Goal: Information Seeking & Learning: Learn about a topic

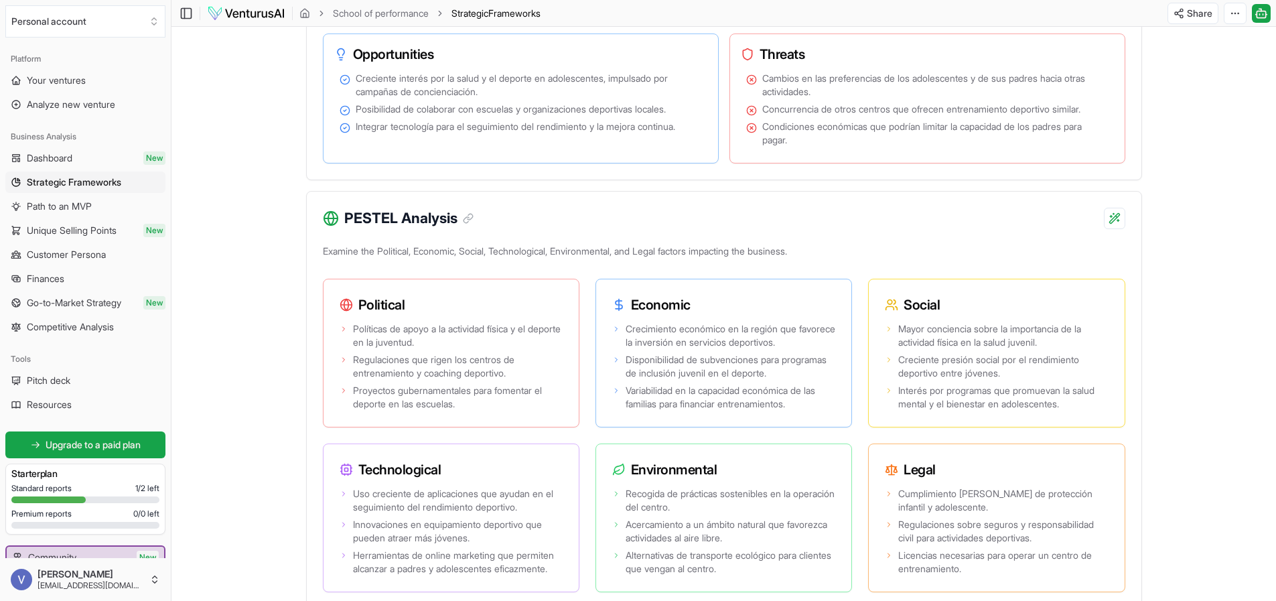
scroll to position [941, 0]
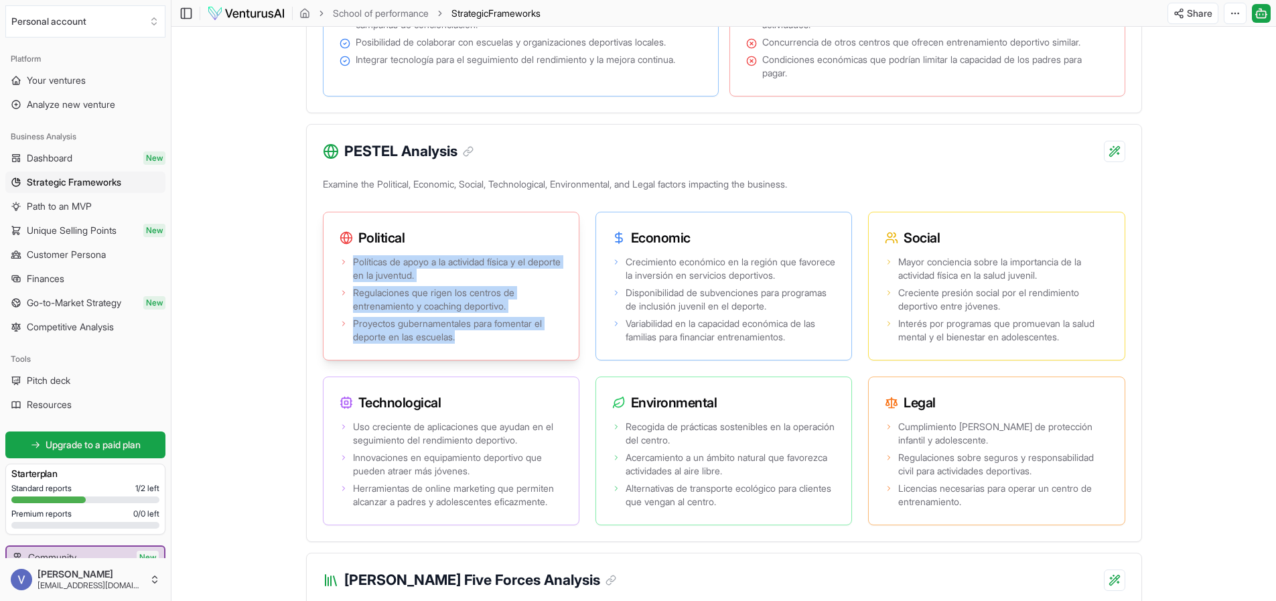
drag, startPoint x: 364, startPoint y: 310, endPoint x: 400, endPoint y: 355, distance: 57.2
click at [463, 344] on ul "Políticas de apoyo a la actividad física y el deporte en la juventud. Regulacio…" at bounding box center [450, 299] width 223 height 88
copy ul "Políticas de apoyo a la actividad física y el deporte en la juventud. Regulacio…"
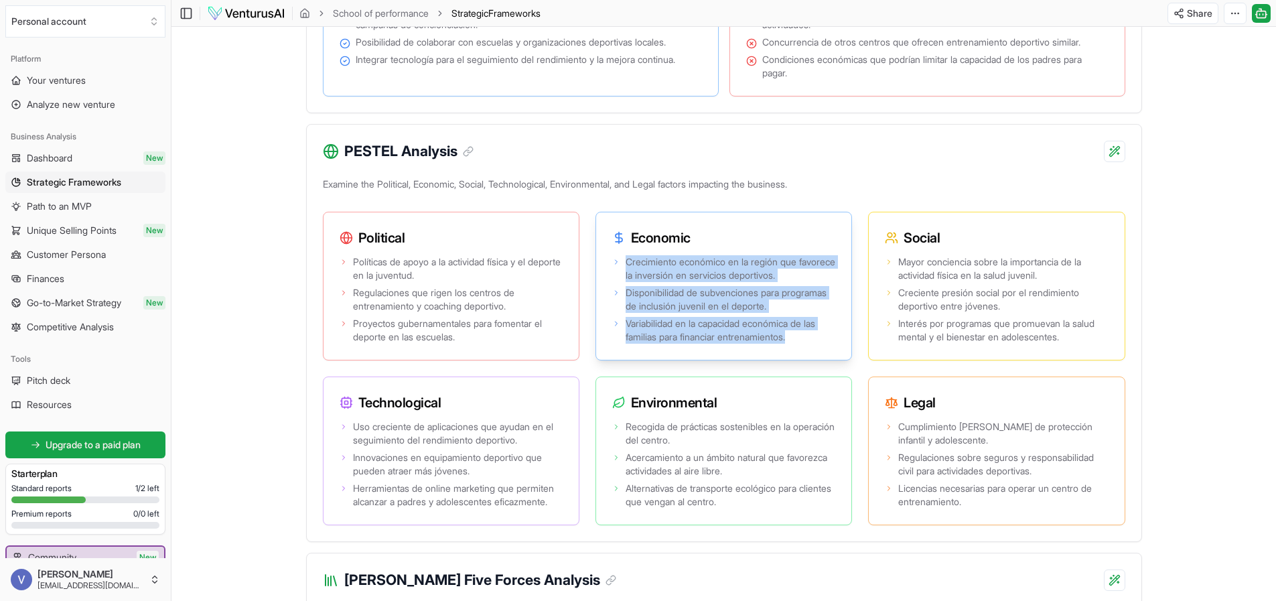
drag, startPoint x: 680, startPoint y: 333, endPoint x: 808, endPoint y: 379, distance: 135.4
click at [808, 344] on ul "Crecimiento económico en la región que favorece la inversión en servicios depor…" at bounding box center [723, 299] width 223 height 88
copy ul "Crecimiento económico en la región que favorece la inversión en servicios depor…"
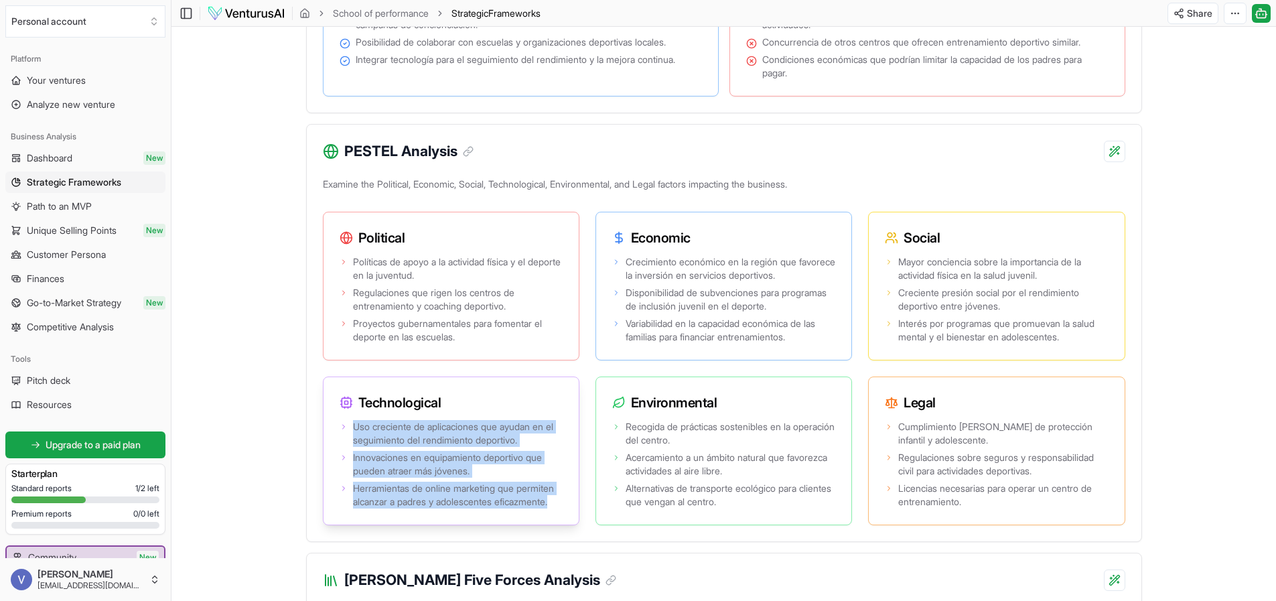
drag, startPoint x: 686, startPoint y: 343, endPoint x: 450, endPoint y: 550, distance: 314.1
click at [450, 508] on ul "Uso creciente de aplicaciones que ayudan en el seguimiento del rendimiento depo…" at bounding box center [450, 464] width 223 height 88
copy ul "Uso creciente de aplicaciones que ayudan en el seguimiento del rendimiento depo…"
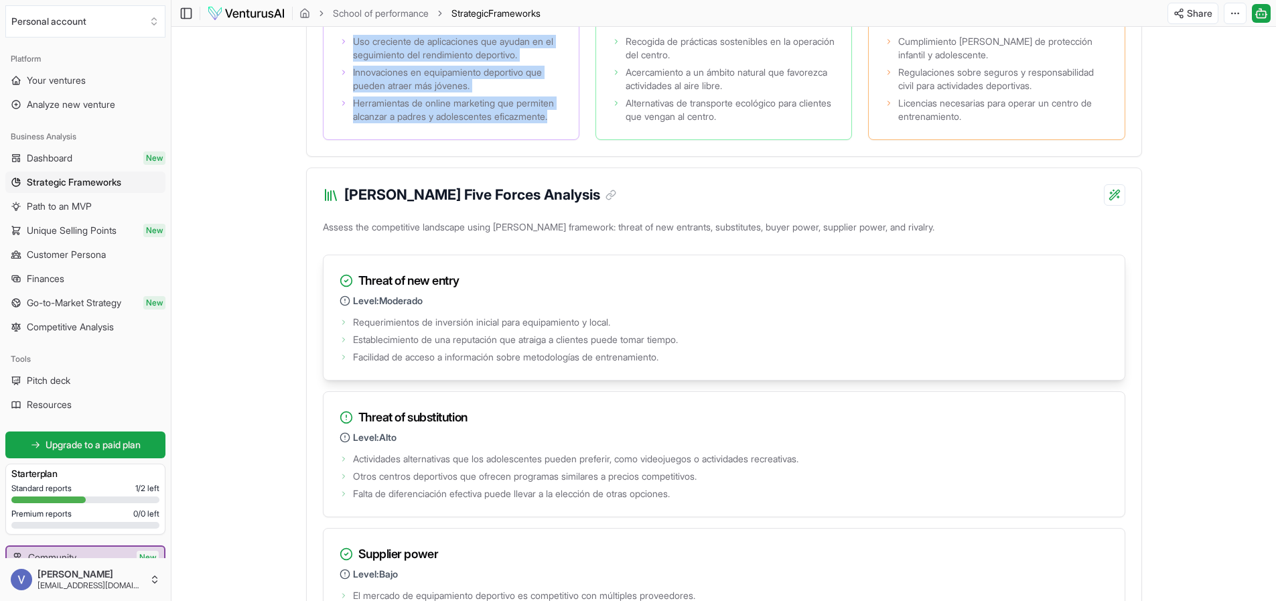
scroll to position [1075, 0]
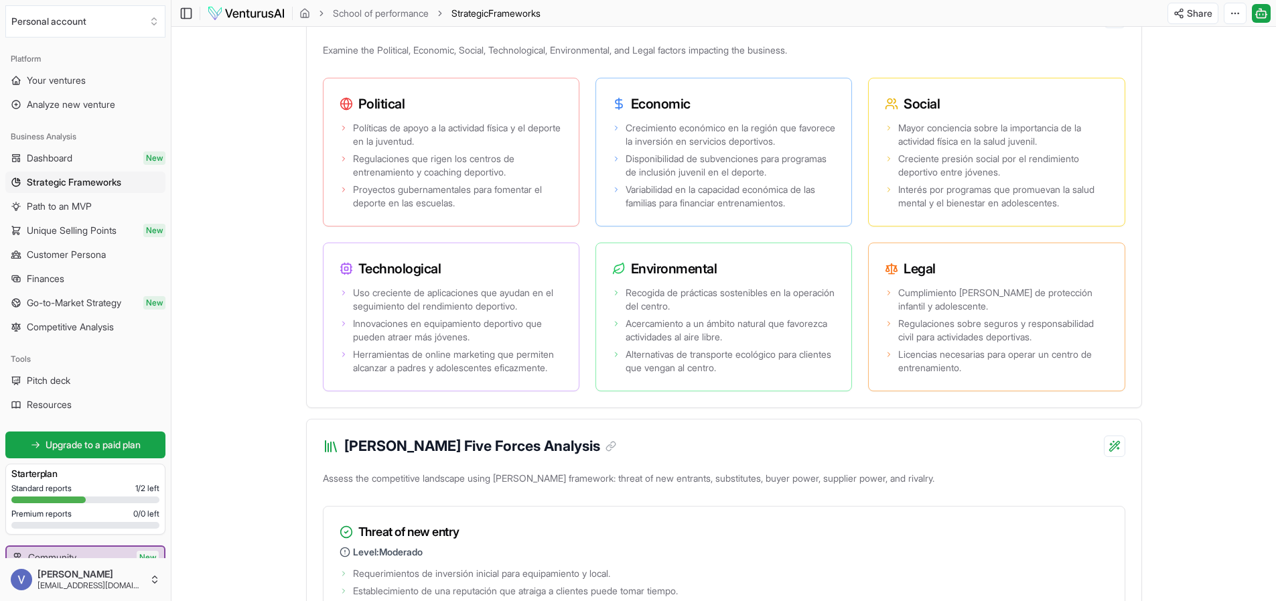
click at [1265, 295] on main "Toggle Sidebar School of performance Strategic Frameworks Share Toggle Chat Sid…" at bounding box center [723, 473] width 1104 height 3096
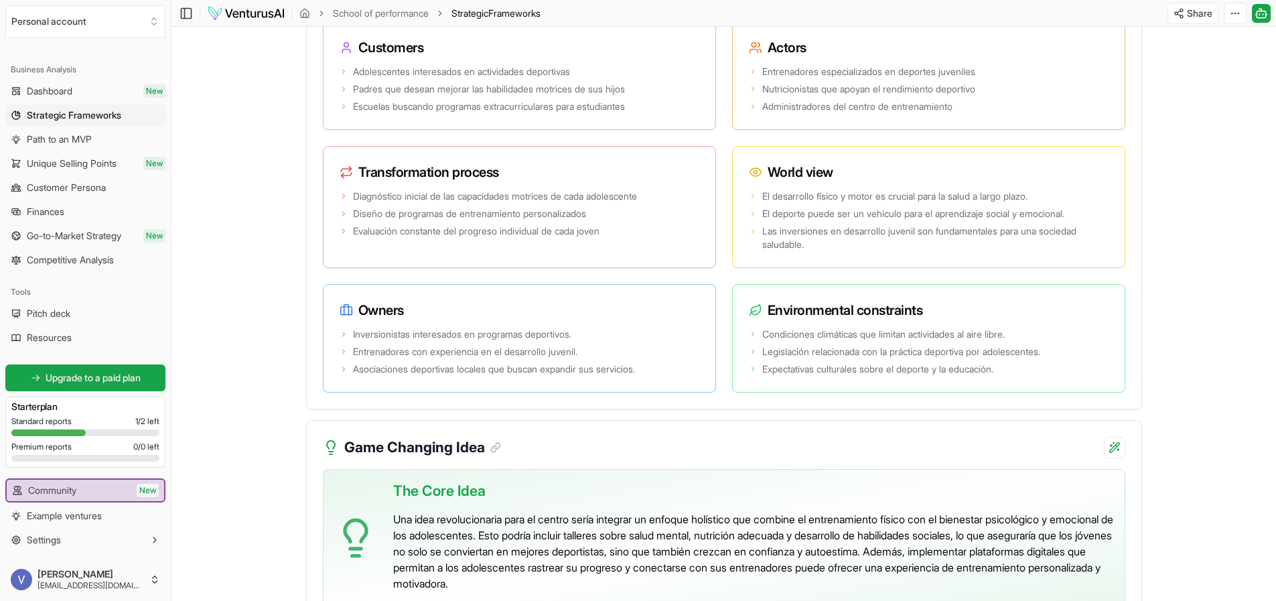
scroll to position [2281, 0]
